Goal: Task Accomplishment & Management: Use online tool/utility

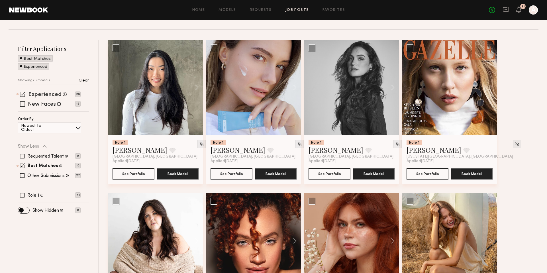
scroll to position [86, 0]
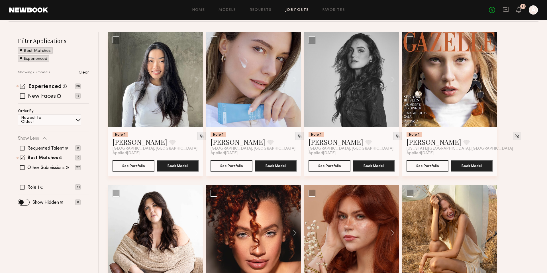
click at [20, 87] on span at bounding box center [22, 86] width 5 height 5
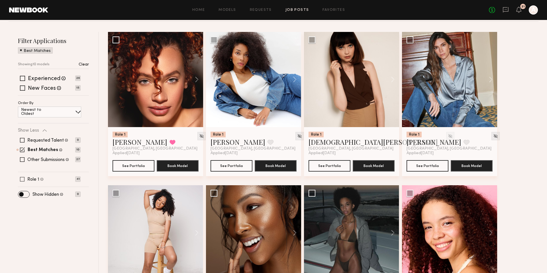
click at [24, 178] on span at bounding box center [22, 179] width 5 height 5
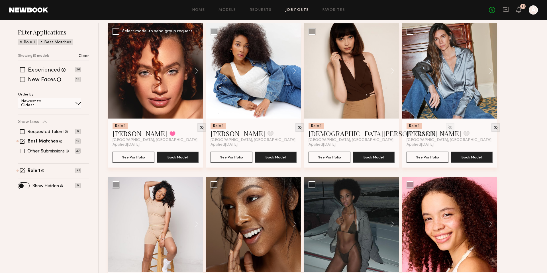
scroll to position [57, 0]
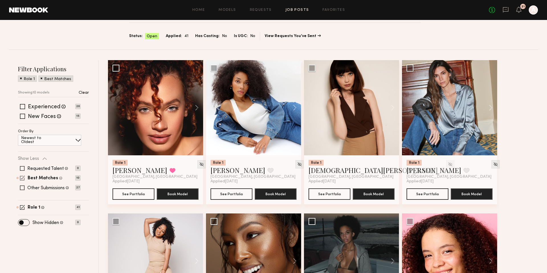
click at [23, 177] on span at bounding box center [22, 178] width 5 height 5
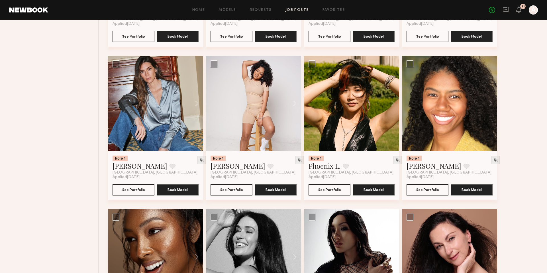
scroll to position [676, 0]
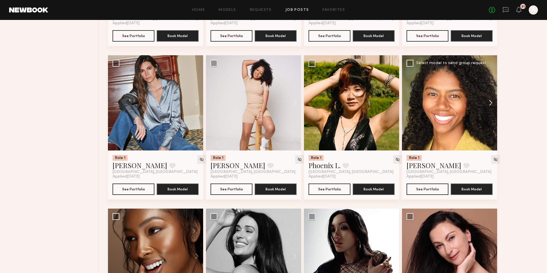
click at [488, 102] on button at bounding box center [488, 102] width 18 height 95
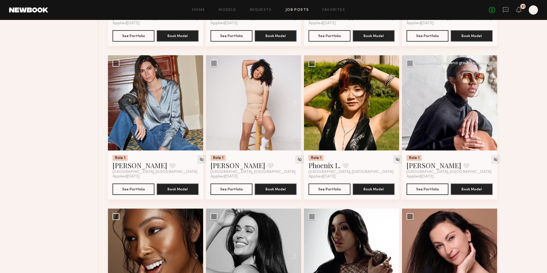
click at [488, 102] on button at bounding box center [488, 102] width 18 height 95
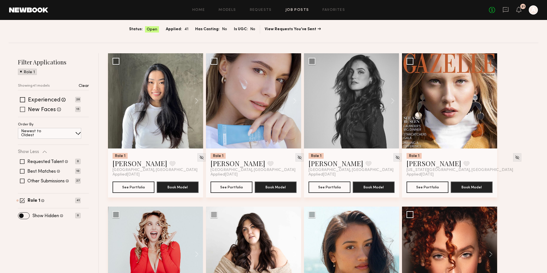
scroll to position [64, 0]
click at [21, 100] on span at bounding box center [22, 99] width 5 height 5
click at [21, 112] on div "Experienced Talent we've deemed to have ample paid, professional modeling exper…" at bounding box center [53, 107] width 71 height 20
click at [21, 109] on span at bounding box center [22, 109] width 5 height 5
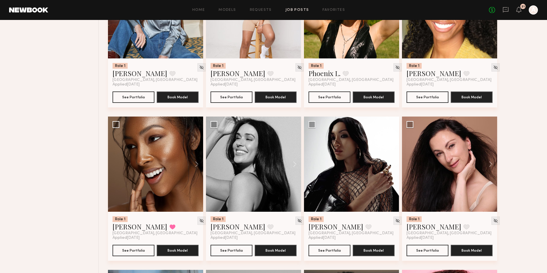
scroll to position [767, 0]
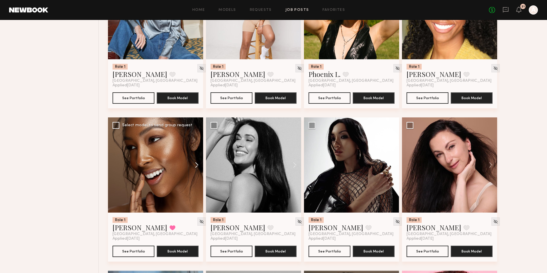
click at [195, 163] on button at bounding box center [194, 164] width 18 height 95
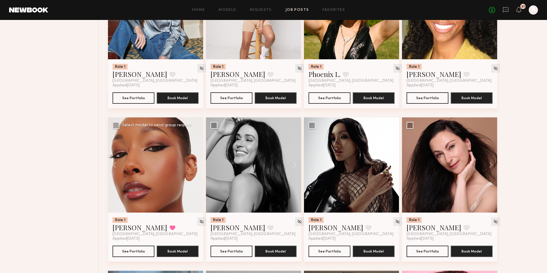
click at [195, 163] on button at bounding box center [194, 164] width 18 height 95
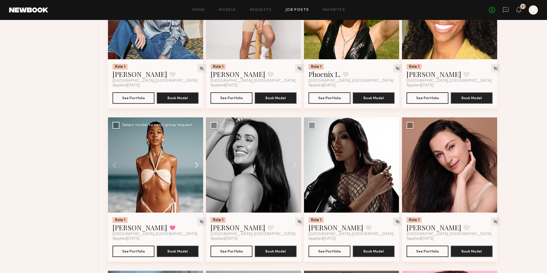
click at [195, 163] on button at bounding box center [194, 164] width 18 height 95
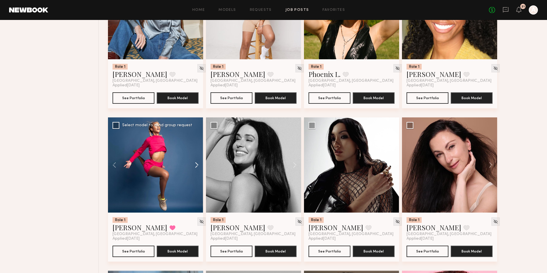
click at [195, 163] on button at bounding box center [194, 164] width 18 height 95
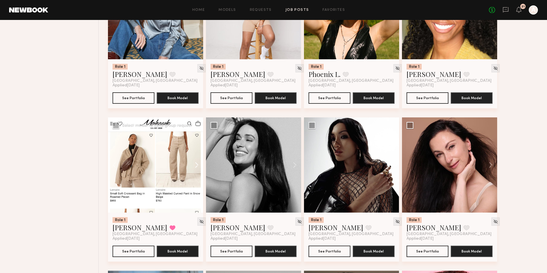
click at [195, 163] on button at bounding box center [194, 164] width 18 height 95
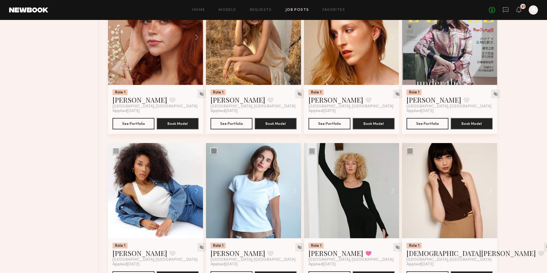
scroll to position [433, 0]
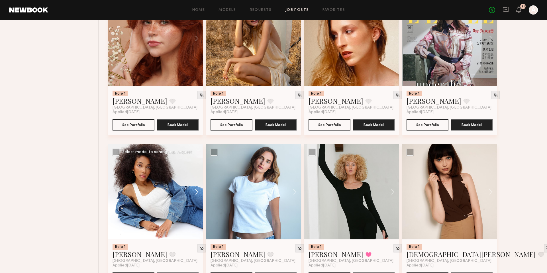
click at [194, 188] on button at bounding box center [194, 191] width 18 height 95
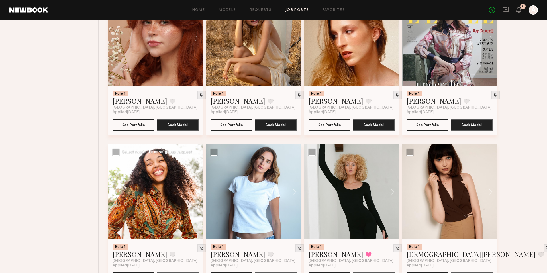
click at [194, 188] on button at bounding box center [194, 191] width 18 height 95
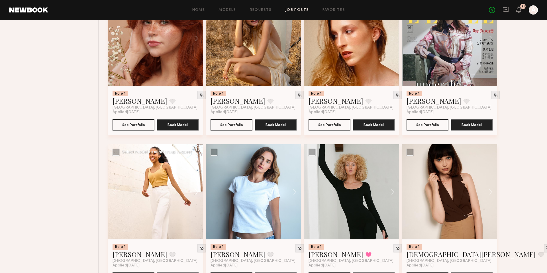
click at [194, 188] on button at bounding box center [194, 191] width 18 height 95
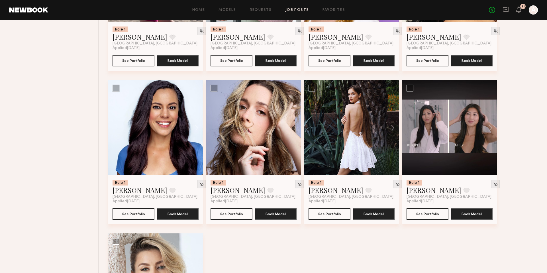
scroll to position [1532, 0]
